Goal: Task Accomplishment & Management: Complete application form

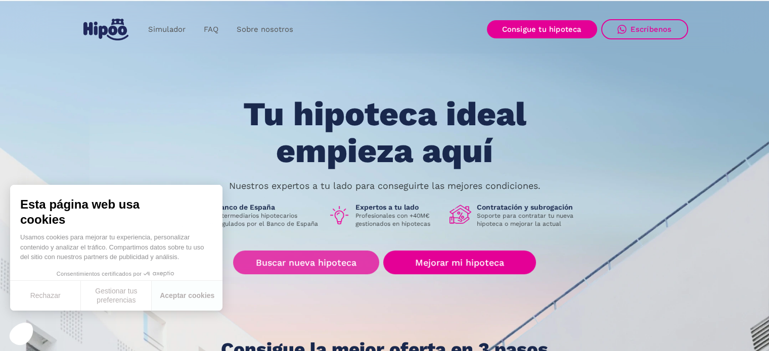
click at [311, 263] on link "Buscar nueva hipoteca" at bounding box center [306, 263] width 146 height 24
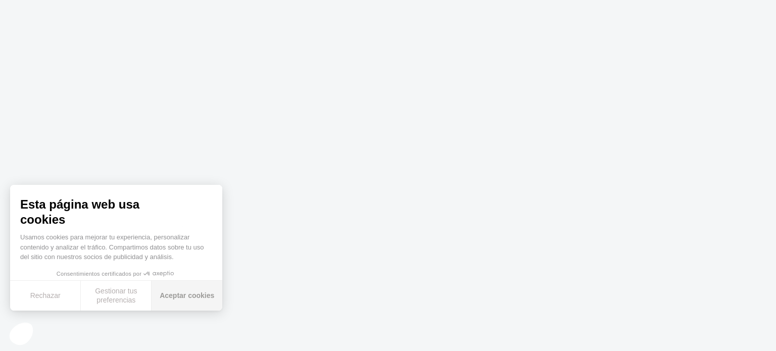
click at [197, 294] on font "Aceptar cookies" at bounding box center [187, 296] width 55 height 8
